Goal: Information Seeking & Learning: Understand process/instructions

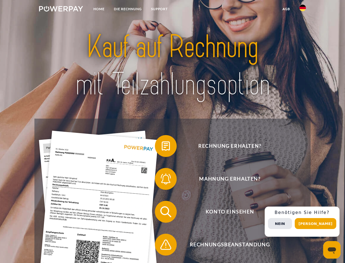
click at [61, 10] on img at bounding box center [61, 8] width 44 height 5
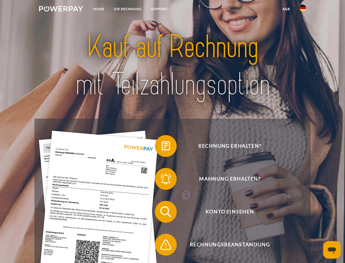
click at [303, 10] on img at bounding box center [303, 8] width 7 height 7
click at [286, 9] on link "agb" at bounding box center [286, 9] width 17 height 10
click at [162, 147] on span at bounding box center [157, 145] width 27 height 27
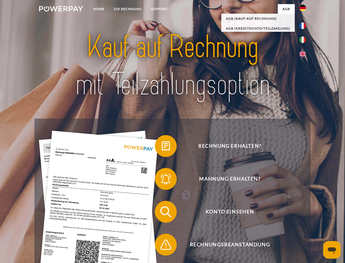
click at [162, 180] on div "Rechnung erhalten? Mahnung erhalten? Konto einsehen" at bounding box center [172, 227] width 276 height 219
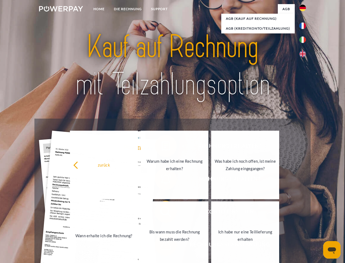
click at [162, 212] on link "Bis wann muss die Rechnung bezahlt werden?" at bounding box center [175, 235] width 68 height 68
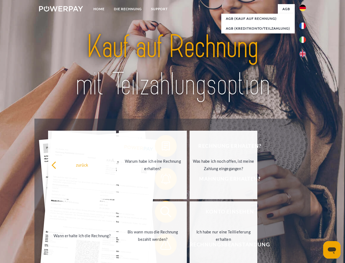
click at [162, 245] on span at bounding box center [157, 244] width 27 height 27
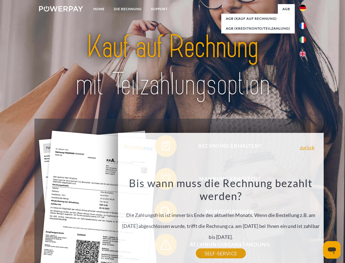
click at [304, 221] on div "Rechnung erhalten? Mahnung erhalten? Konto einsehen" at bounding box center [172, 227] width 276 height 219
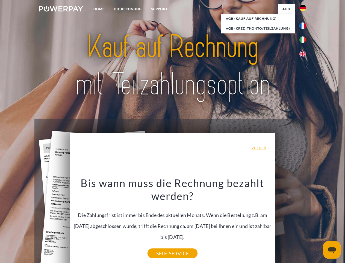
click at [291, 222] on span "Konto einsehen" at bounding box center [230, 211] width 134 height 22
click at [318, 223] on header "Home DIE RECHNUNG SUPPORT" at bounding box center [172, 189] width 345 height 378
